Goal: Find contact information: Find contact information

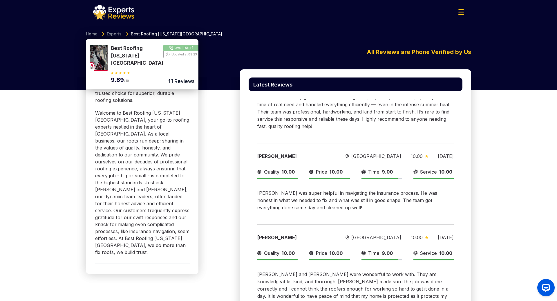
scroll to position [230, 0]
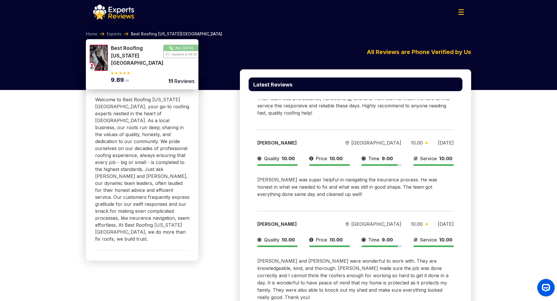
click at [172, 48] on button "Show Number" at bounding box center [153, 56] width 84 height 22
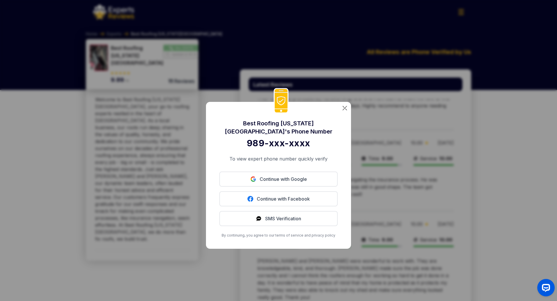
click at [344, 107] on img at bounding box center [344, 108] width 4 height 4
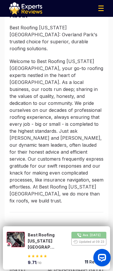
scroll to position [290, 0]
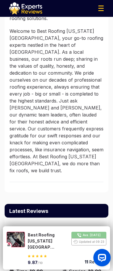
click at [84, 236] on button "Show Number" at bounding box center [67, 240] width 79 height 18
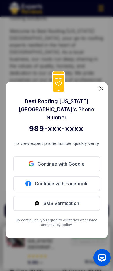
click at [100, 90] on img at bounding box center [101, 88] width 4 height 4
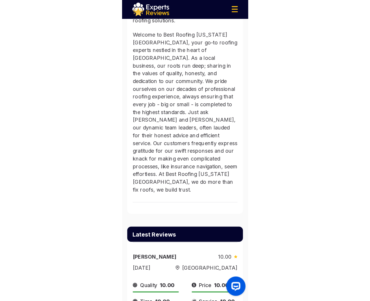
scroll to position [0, 0]
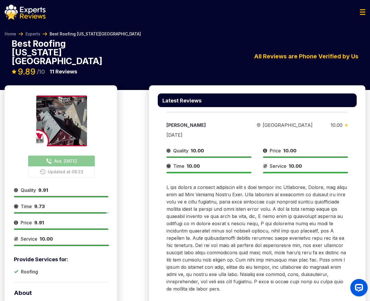
click at [32, 14] on img at bounding box center [25, 12] width 41 height 15
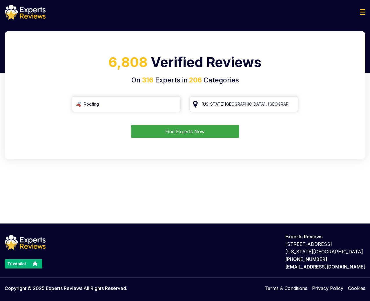
click at [189, 130] on button "Find Experts Now" at bounding box center [185, 131] width 108 height 13
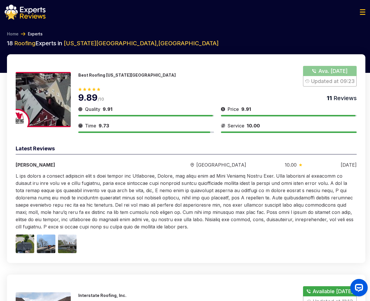
click at [121, 75] on p "Best Roofing [US_STATE][GEOGRAPHIC_DATA]" at bounding box center [126, 74] width 97 height 5
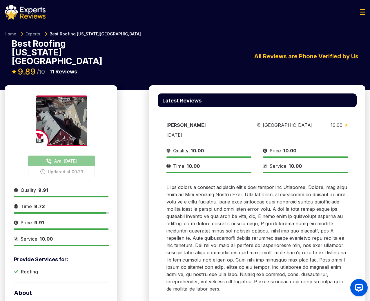
click at [77, 158] on span "Ava. [DATE]" at bounding box center [65, 161] width 23 height 6
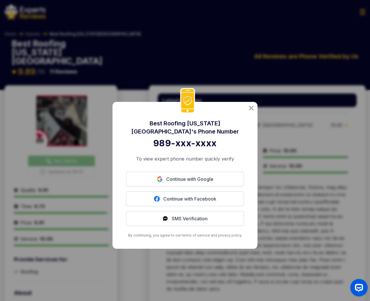
click at [252, 106] on img at bounding box center [251, 108] width 4 height 4
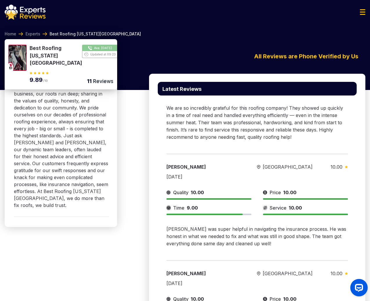
scroll to position [273, 0]
